Goal: Navigation & Orientation: Find specific page/section

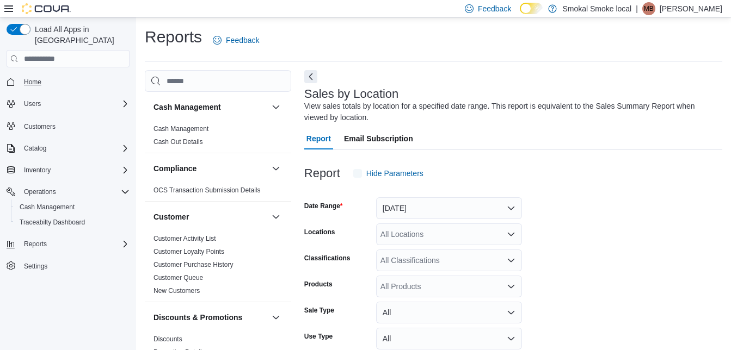
scroll to position [36, 0]
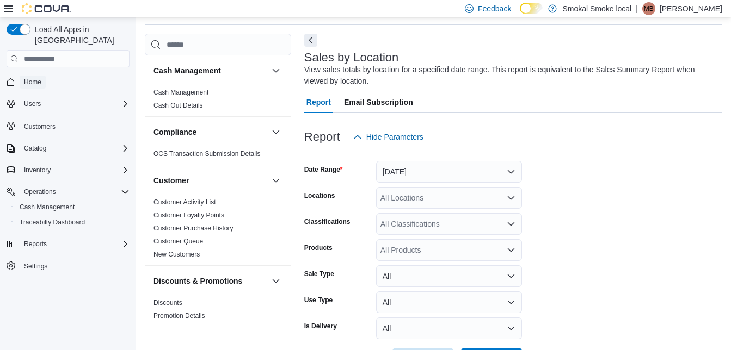
click at [28, 78] on span "Home" at bounding box center [32, 82] width 17 height 9
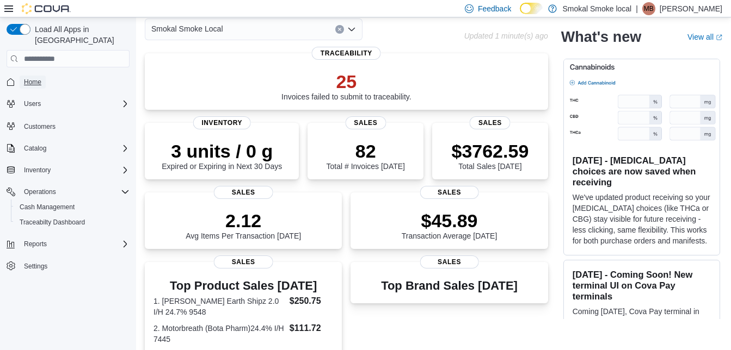
scroll to position [51, 0]
click at [246, 28] on div "Smokal Smoke Local" at bounding box center [254, 30] width 218 height 22
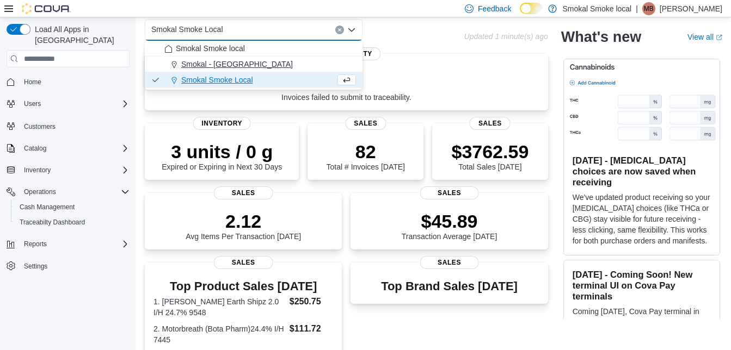
click at [220, 64] on span "Smokal - [GEOGRAPHIC_DATA]" at bounding box center [237, 64] width 112 height 11
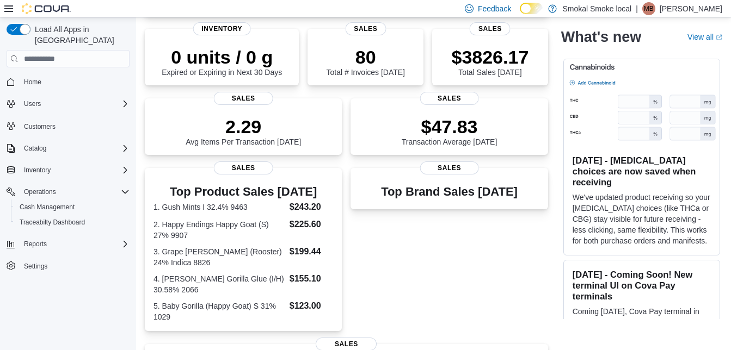
scroll to position [0, 0]
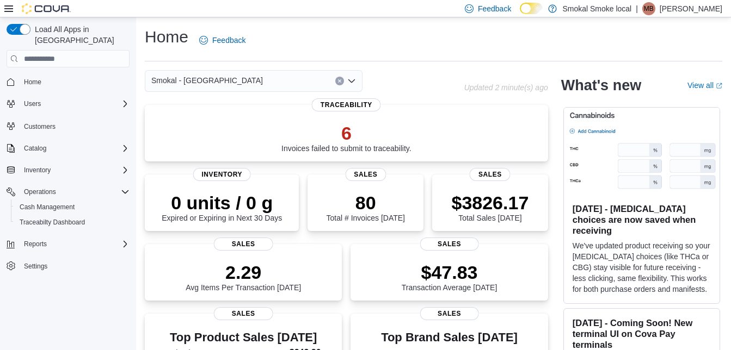
click at [236, 78] on div "Smokal - [GEOGRAPHIC_DATA]" at bounding box center [254, 81] width 218 height 22
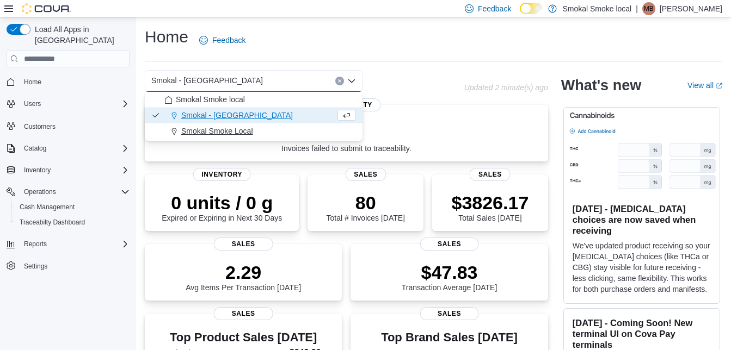
click at [215, 129] on span "Smokal Smoke Local" at bounding box center [217, 131] width 72 height 11
